Goal: Use online tool/utility: Utilize a website feature to perform a specific function

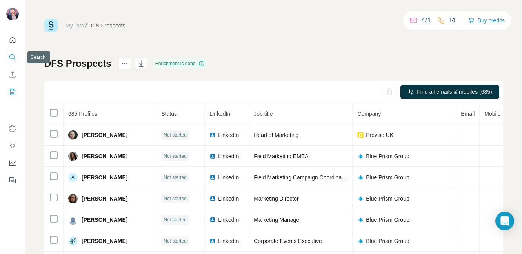
click at [8, 54] on button "Search" at bounding box center [12, 57] width 13 height 14
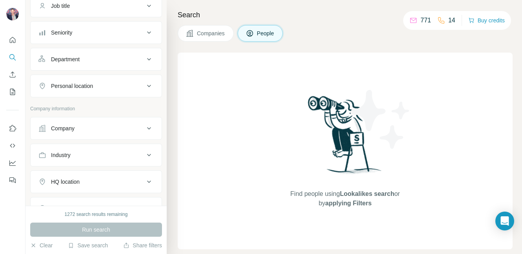
scroll to position [96, 0]
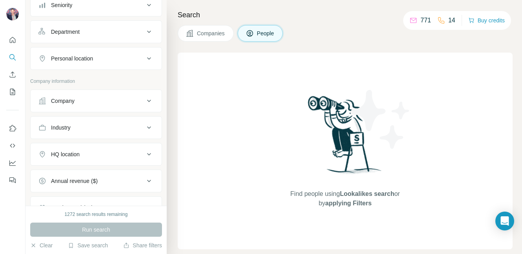
click at [89, 99] on div "Company" at bounding box center [91, 101] width 106 height 8
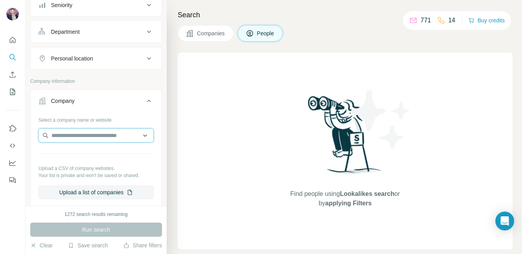
click at [86, 132] on input "text" at bounding box center [95, 135] width 115 height 14
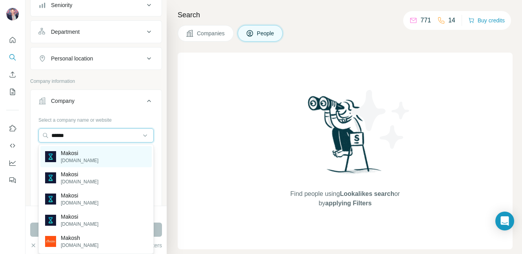
type input "******"
click at [87, 160] on div "Makosi makosi.com" at bounding box center [95, 156] width 111 height 21
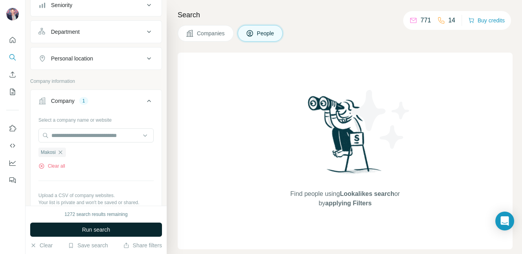
click at [91, 228] on span "Run search" at bounding box center [96, 229] width 28 height 8
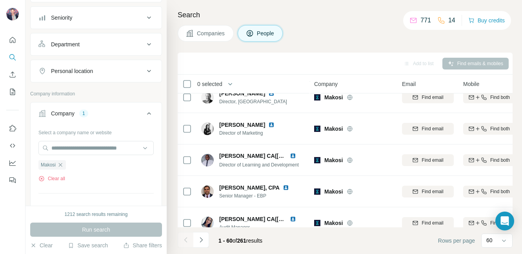
scroll to position [76, 0]
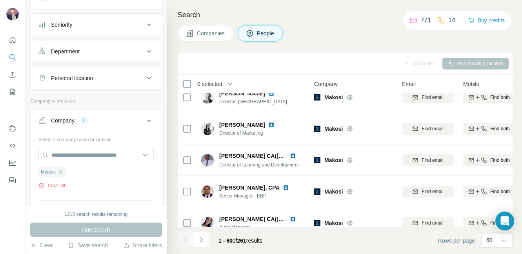
click at [131, 78] on div "Personal location" at bounding box center [91, 78] width 106 height 8
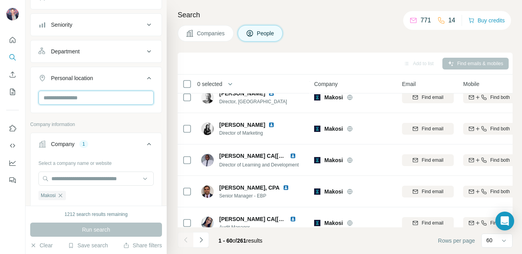
click at [111, 102] on input "text" at bounding box center [95, 98] width 115 height 14
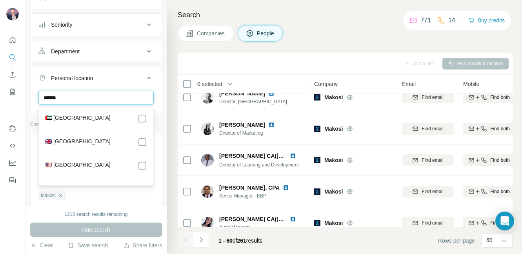
type input "******"
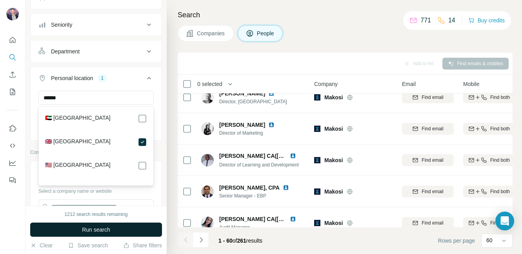
click at [113, 227] on button "Run search" at bounding box center [96, 229] width 132 height 14
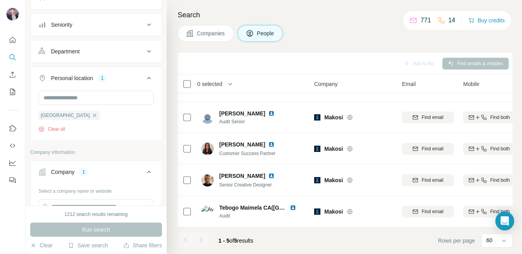
scroll to position [23, 0]
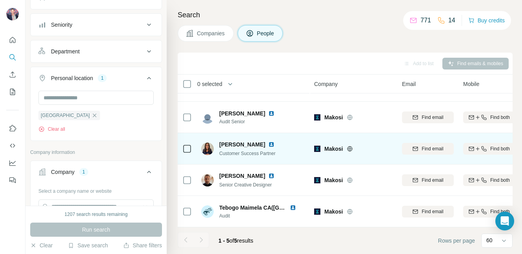
click at [268, 144] on img at bounding box center [271, 144] width 6 height 6
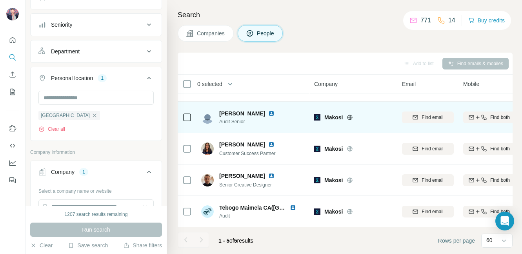
click at [268, 112] on img at bounding box center [271, 113] width 6 height 6
